Goal: Task Accomplishment & Management: Manage account settings

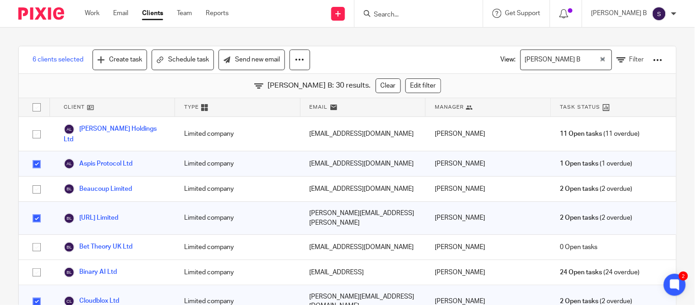
click at [396, 14] on input "Search" at bounding box center [414, 15] width 82 height 8
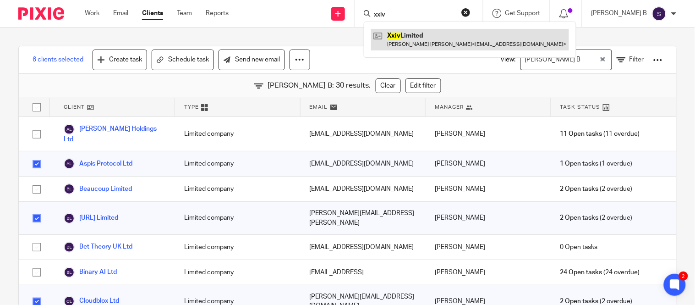
type input "xxiv"
click at [435, 40] on link at bounding box center [470, 39] width 198 height 21
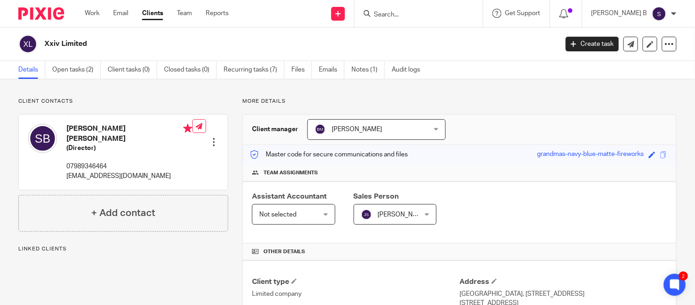
click at [287, 207] on span "Not selected" at bounding box center [289, 213] width 60 height 19
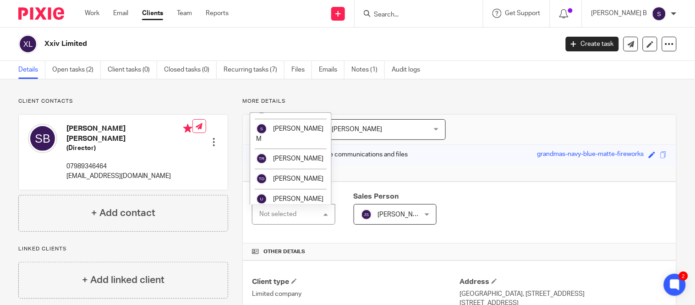
scroll to position [1945, 0]
